Goal: Information Seeking & Learning: Check status

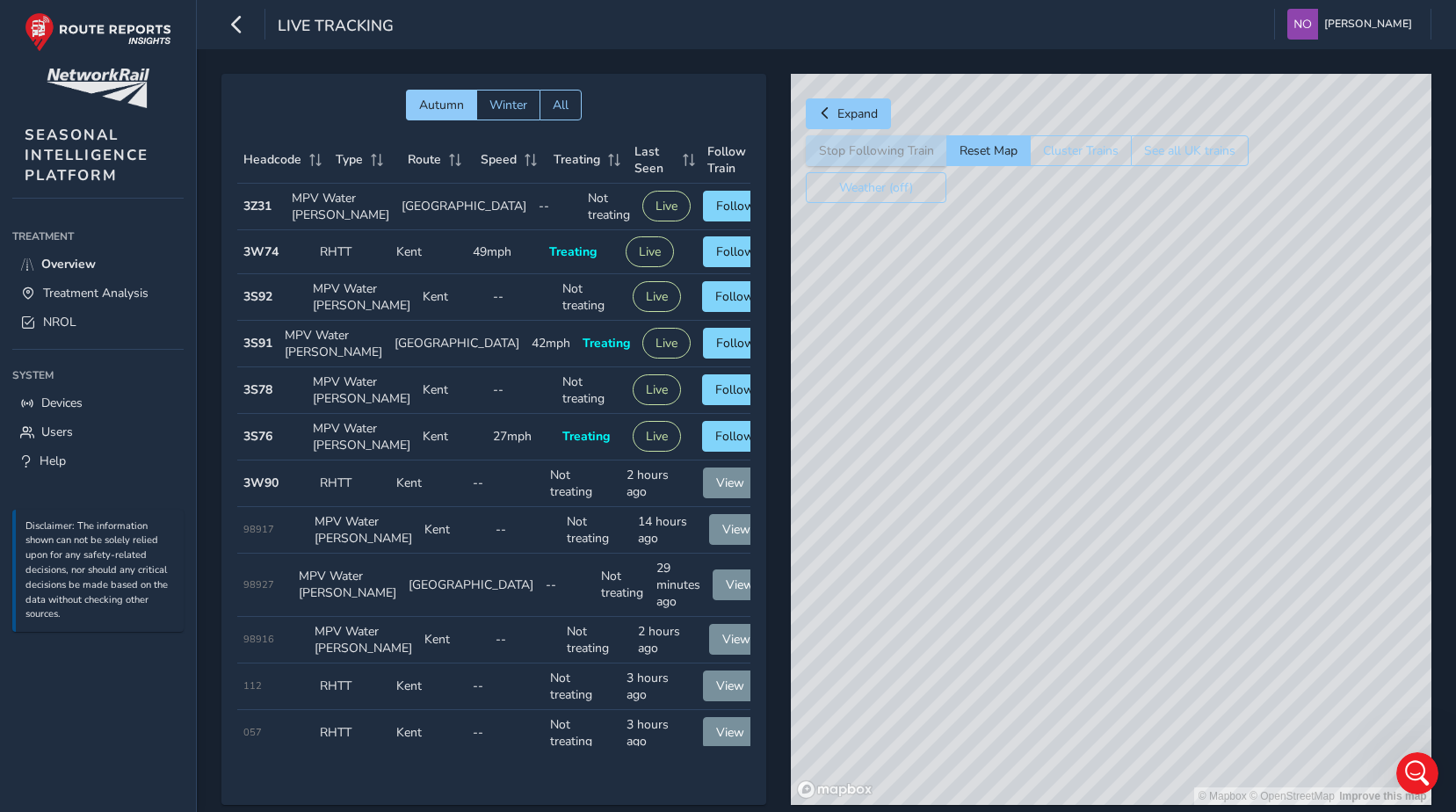
drag, startPoint x: 1102, startPoint y: 407, endPoint x: 904, endPoint y: 424, distance: 198.7
click at [904, 424] on div "© Mapbox © OpenStreetMap Improve this map" at bounding box center [1111, 439] width 641 height 731
click at [748, 376] on div "Autumn Winter All Headcode Type Route Speed Treating Last Seen Follow Train Hea…" at bounding box center [827, 451] width 1211 height 756
drag, startPoint x: 886, startPoint y: 375, endPoint x: 1260, endPoint y: 415, distance: 376.1
click at [1260, 415] on div "© Mapbox © OpenStreetMap Improve this map" at bounding box center [1111, 439] width 641 height 731
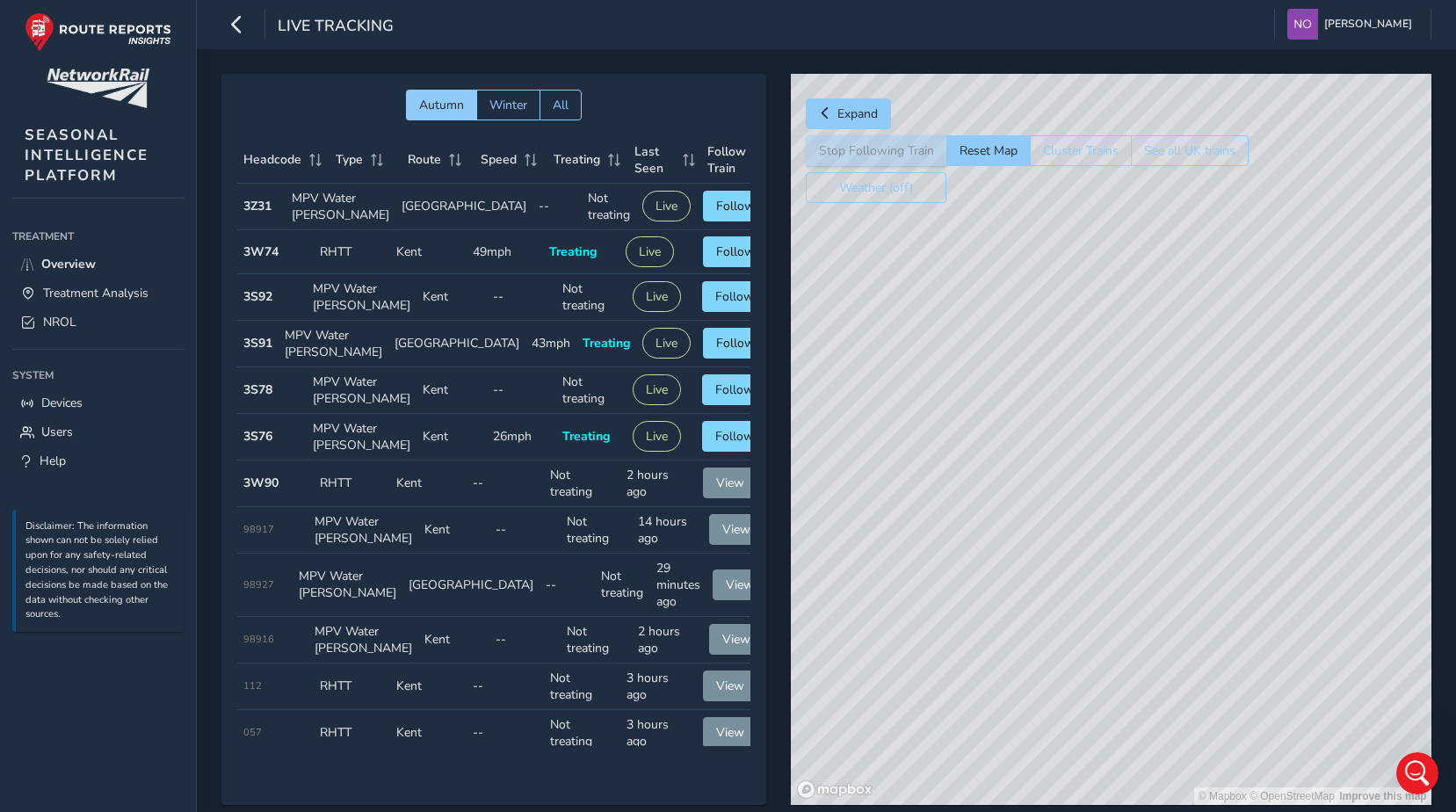
click at [1137, 307] on div "© Mapbox © OpenStreetMap Improve this map" at bounding box center [1111, 439] width 641 height 731
click at [630, 267] on button "Live" at bounding box center [650, 251] width 48 height 31
click at [371, 274] on td "Type RHTT" at bounding box center [351, 252] width 76 height 44
click at [826, 111] on span "Expand" at bounding box center [825, 113] width 12 height 12
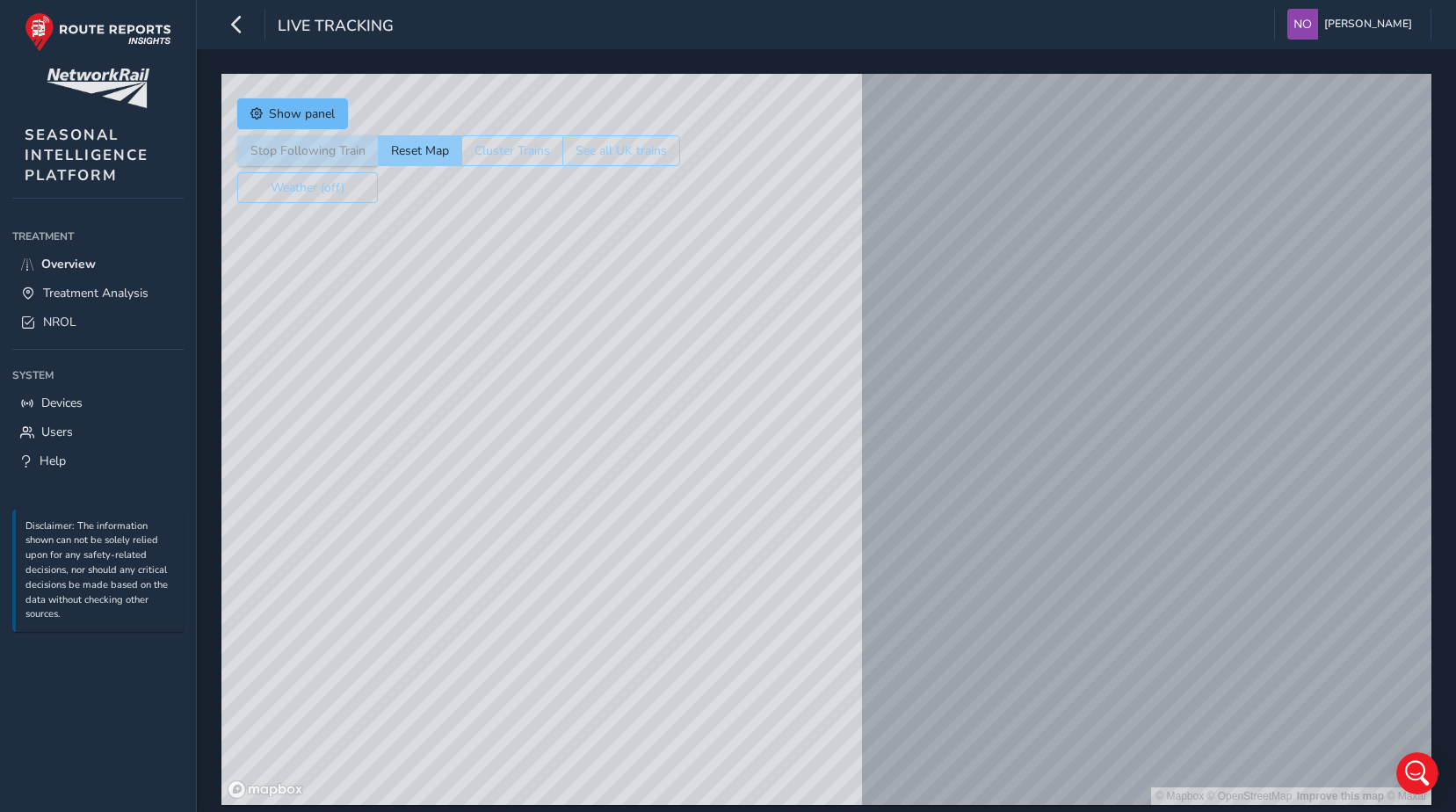
click at [276, 108] on span "Show panel" at bounding box center [302, 114] width 66 height 17
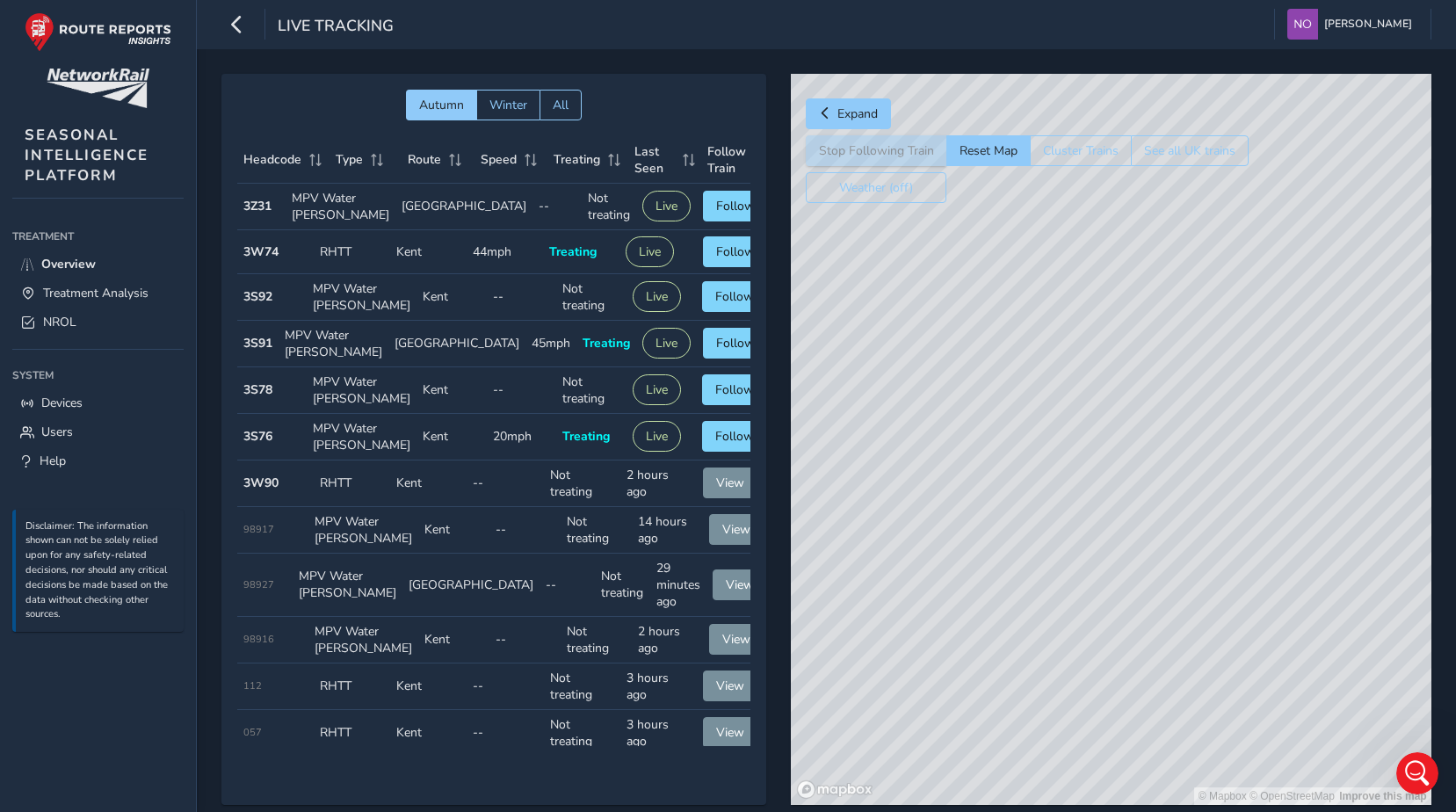
drag, startPoint x: 1244, startPoint y: 517, endPoint x: 855, endPoint y: 501, distance: 389.3
click at [855, 501] on div "© Mapbox © OpenStreetMap Improve this map" at bounding box center [1111, 439] width 641 height 731
drag, startPoint x: 1083, startPoint y: 391, endPoint x: 1135, endPoint y: 550, distance: 167.3
click at [1135, 550] on div "© Mapbox © OpenStreetMap Improve this map" at bounding box center [1111, 439] width 641 height 731
click at [856, 187] on button "Weather (off)" at bounding box center [876, 187] width 141 height 31
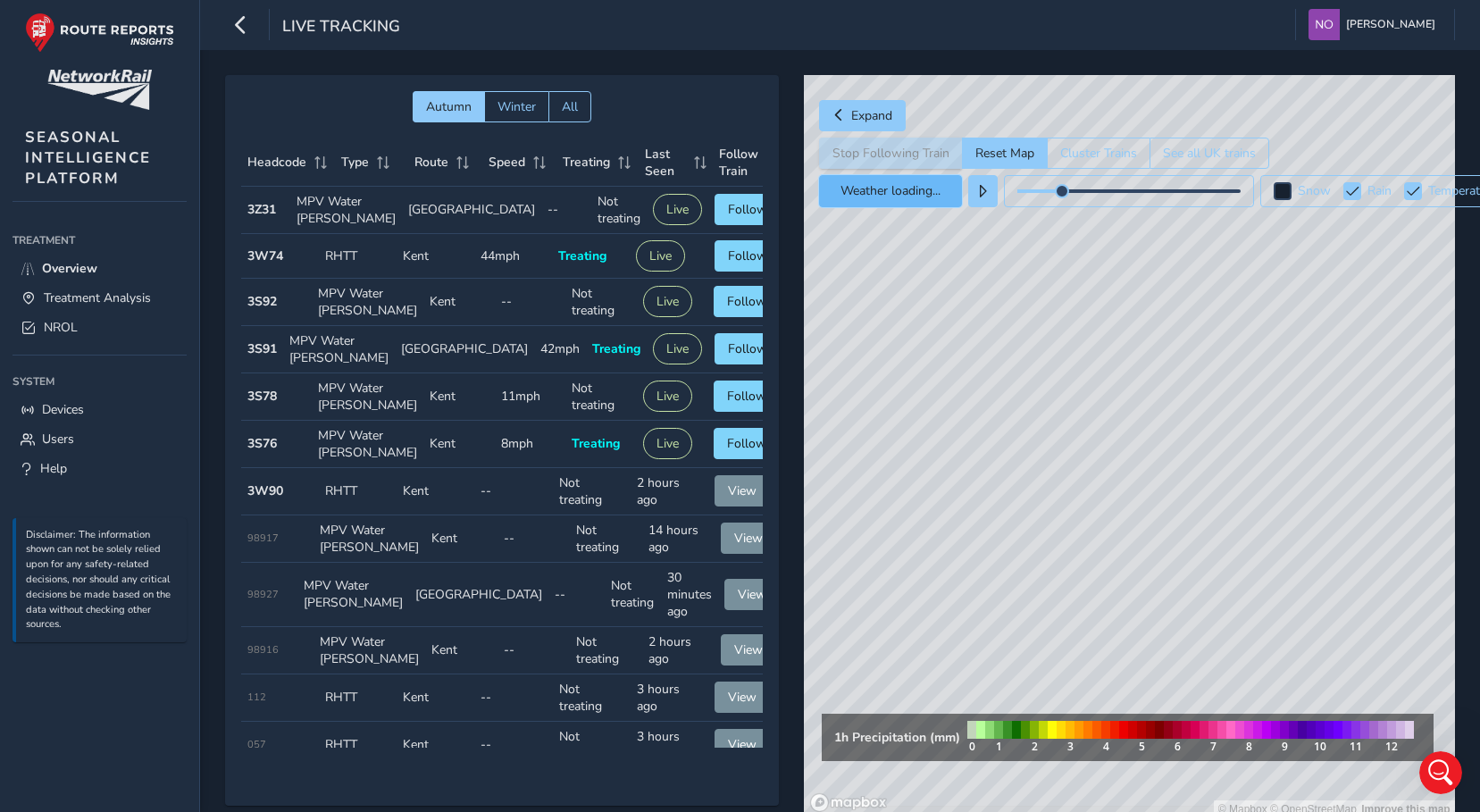
click at [913, 201] on button "Weather loading..." at bounding box center [891, 191] width 143 height 33
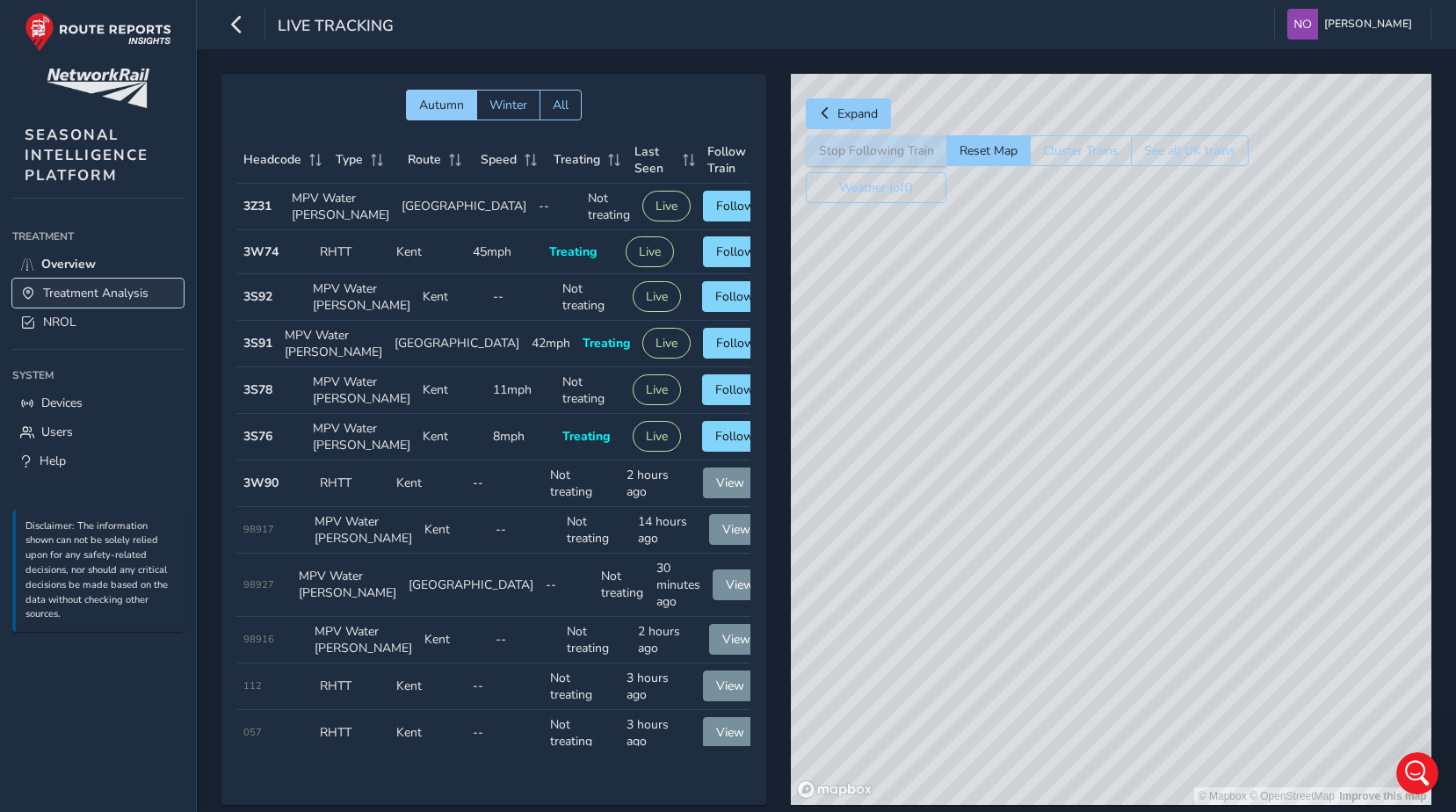
click at [85, 293] on span "Treatment Analysis" at bounding box center [96, 294] width 106 height 17
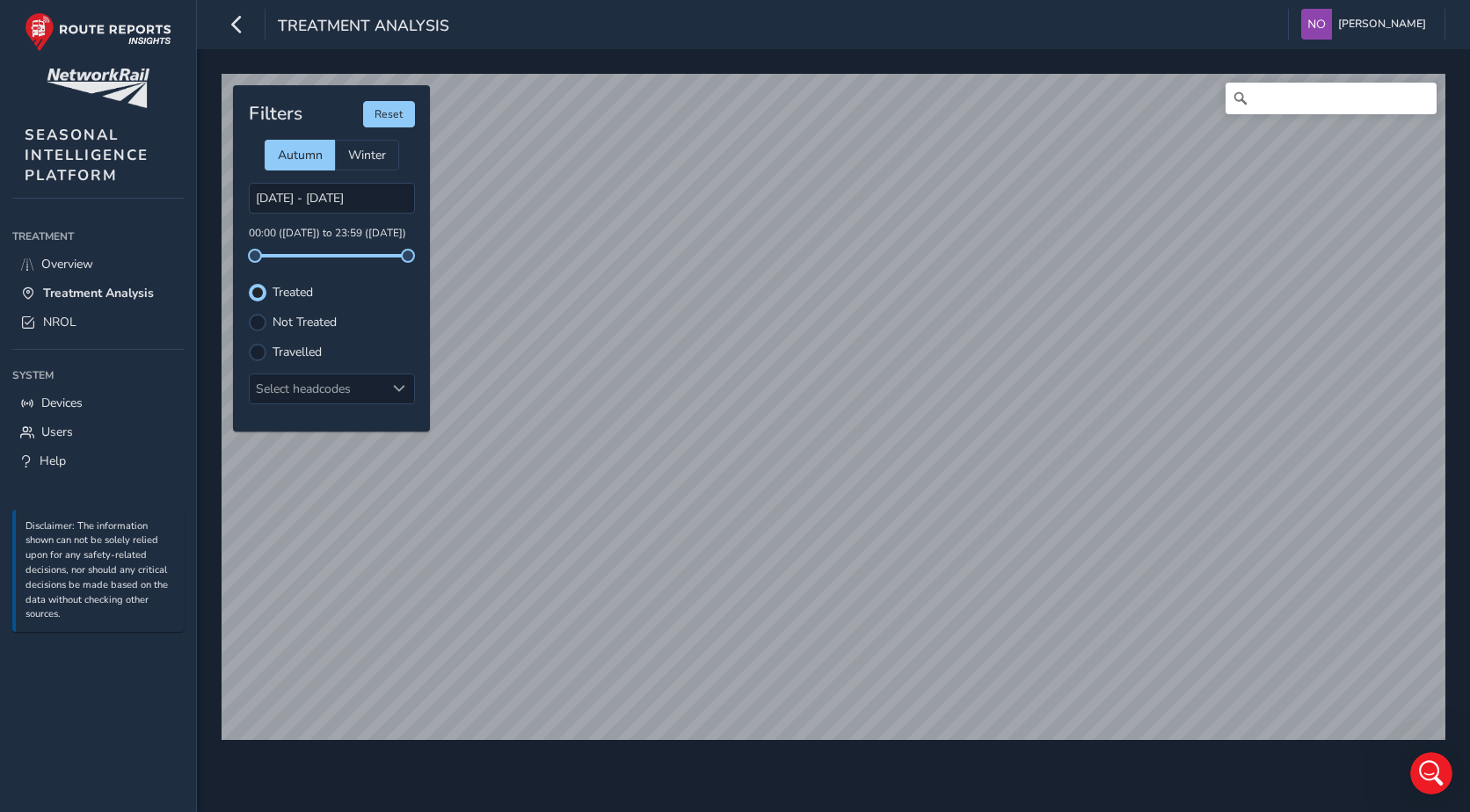
click at [291, 349] on label "Travelled" at bounding box center [298, 352] width 49 height 12
click at [258, 350] on input "Travelled" at bounding box center [258, 350] width 0 height 0
click at [316, 329] on label "Not Treated" at bounding box center [305, 322] width 64 height 12
click at [258, 321] on input "Not Treated" at bounding box center [258, 321] width 0 height 0
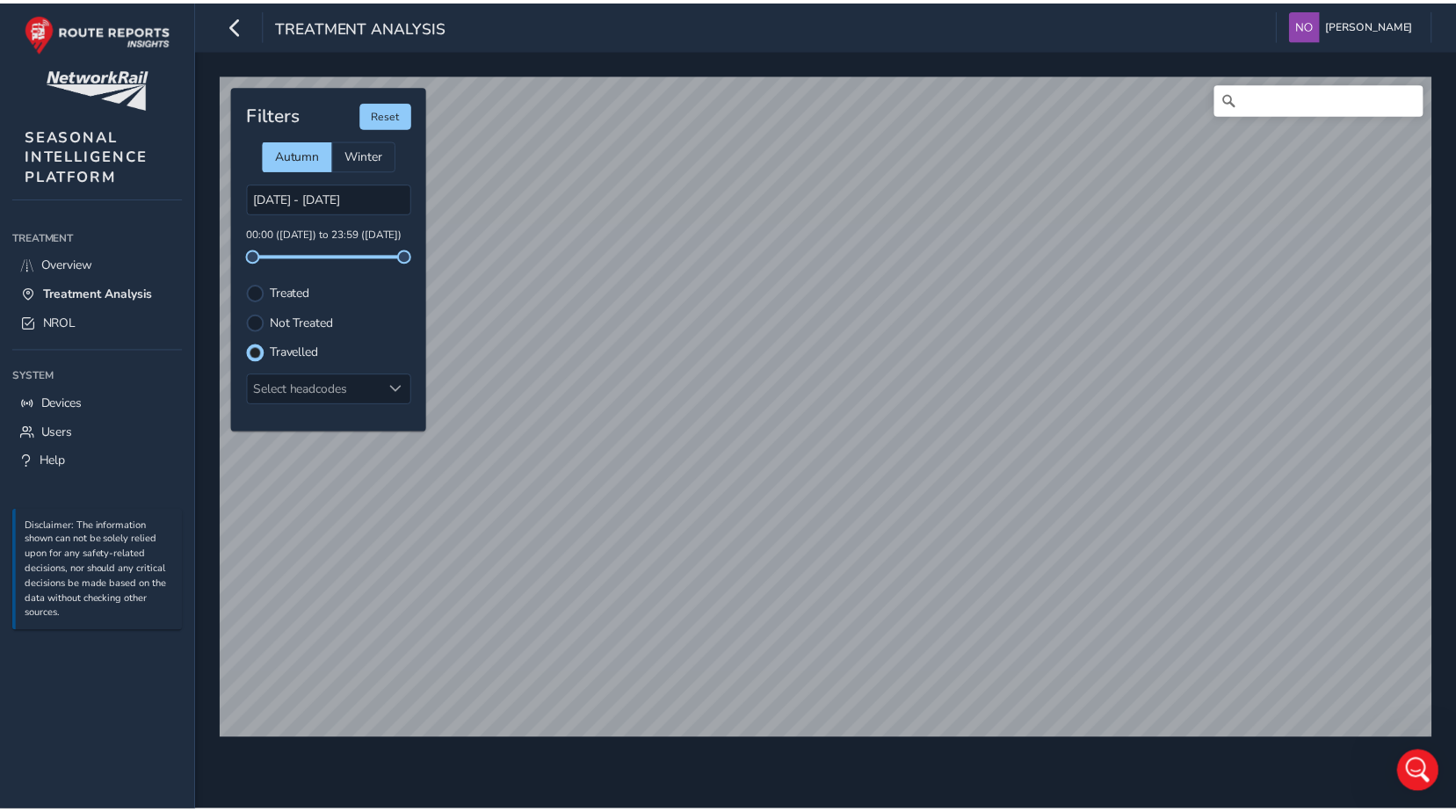
scroll to position [8, 10]
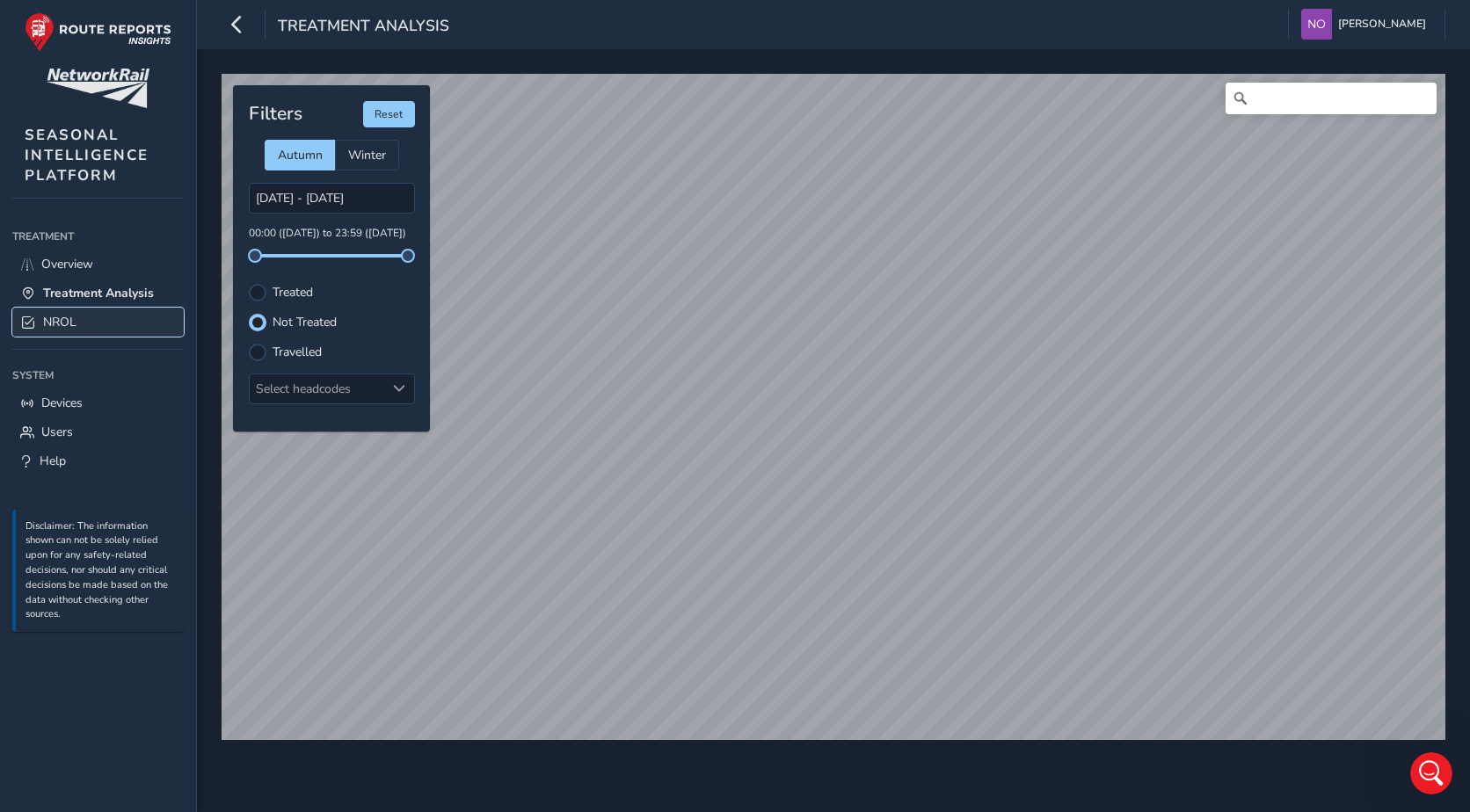
click at [70, 324] on span "NROL" at bounding box center [60, 322] width 33 height 17
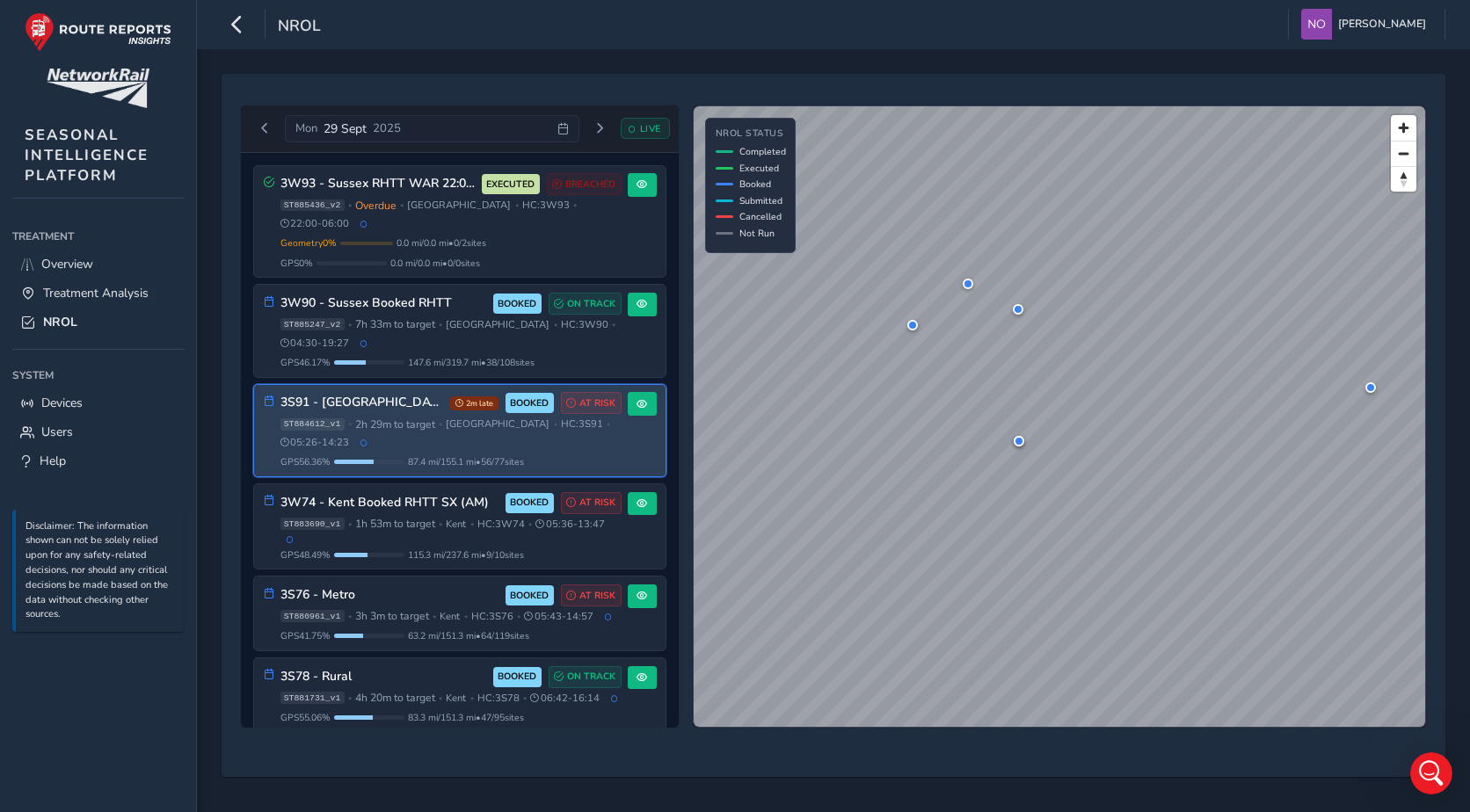
click at [422, 417] on span "2h 29m to target" at bounding box center [395, 424] width 80 height 14
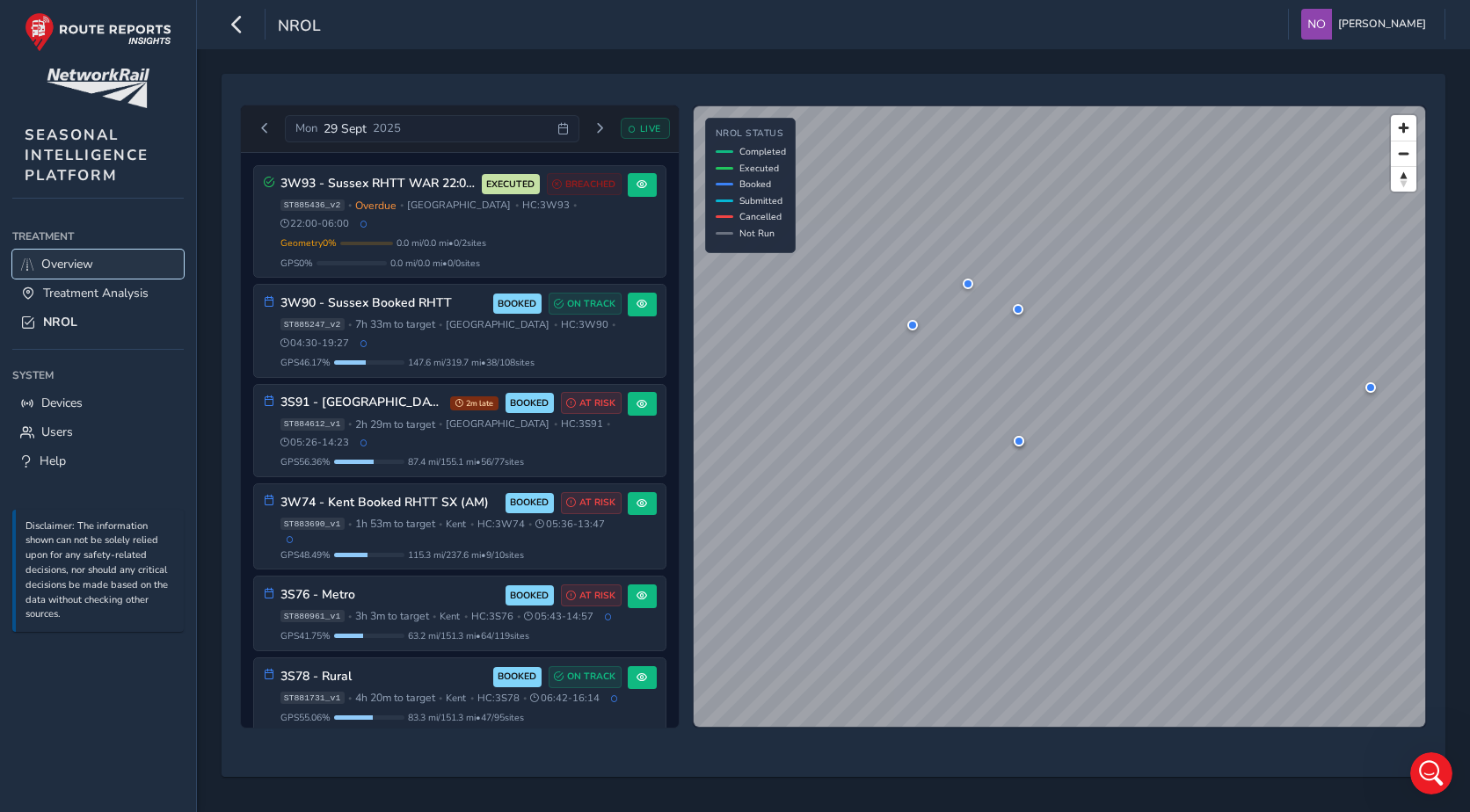
click at [58, 259] on span "Overview" at bounding box center [67, 264] width 52 height 17
